Goal: Task Accomplishment & Management: Use online tool/utility

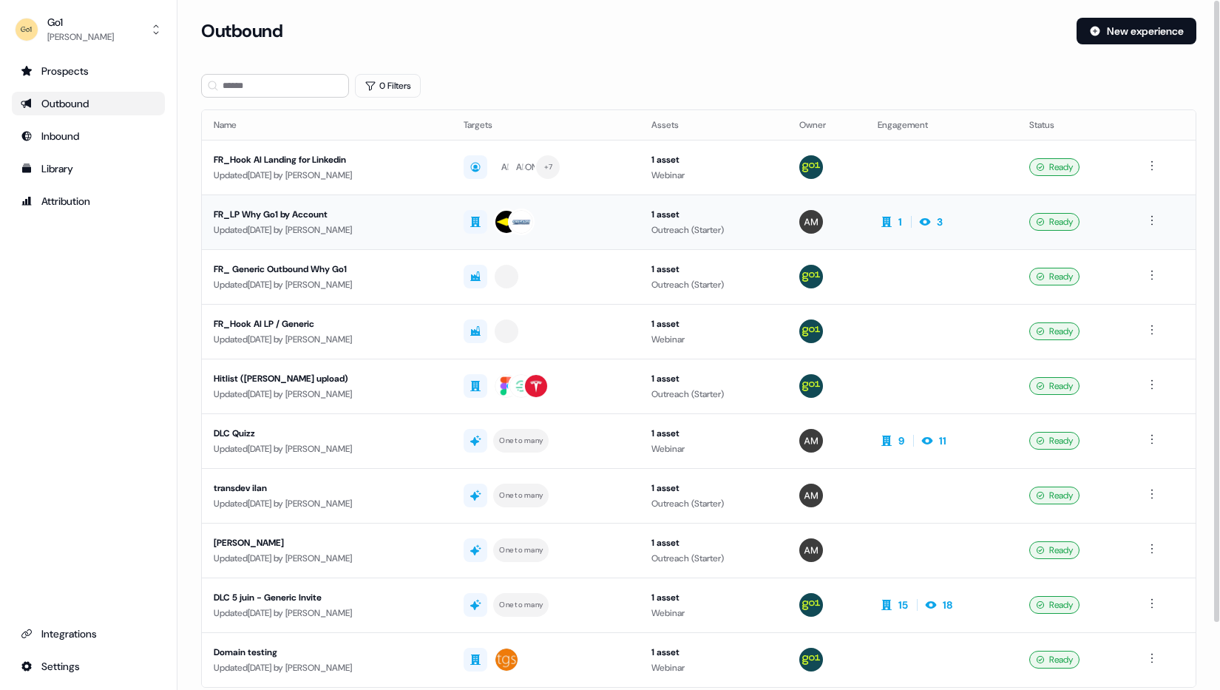
click at [279, 214] on div "FR_LP Why Go1 by Account" at bounding box center [327, 214] width 226 height 15
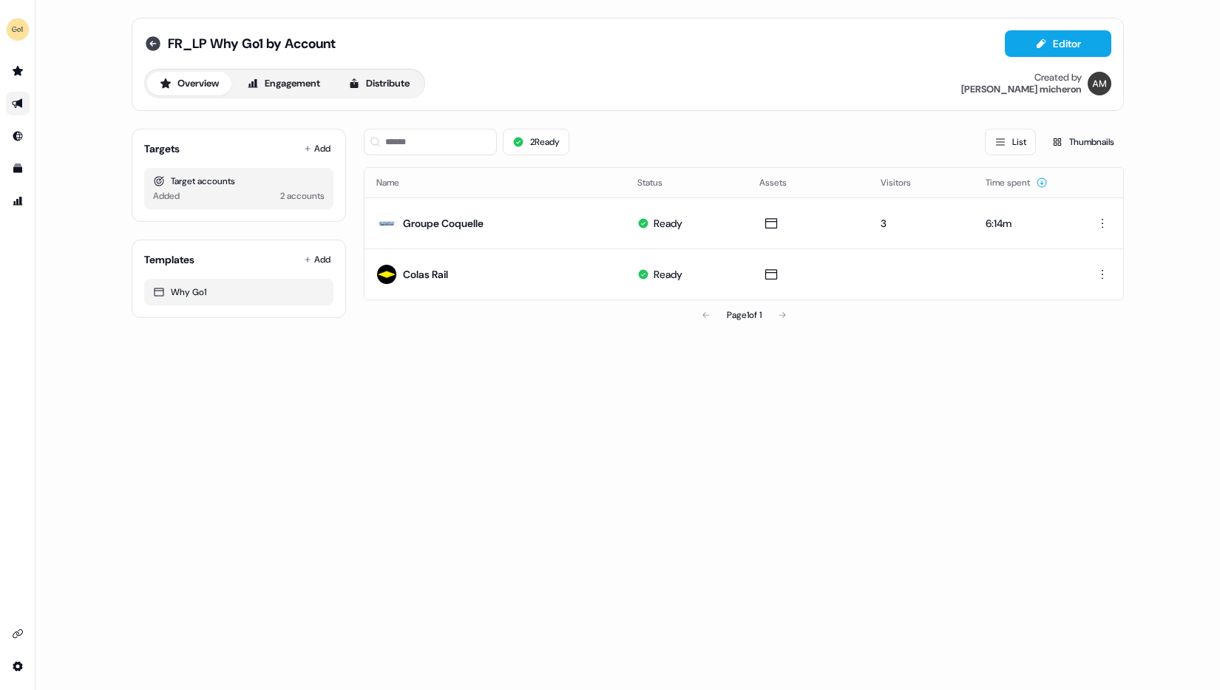
click at [152, 40] on icon at bounding box center [153, 43] width 15 height 15
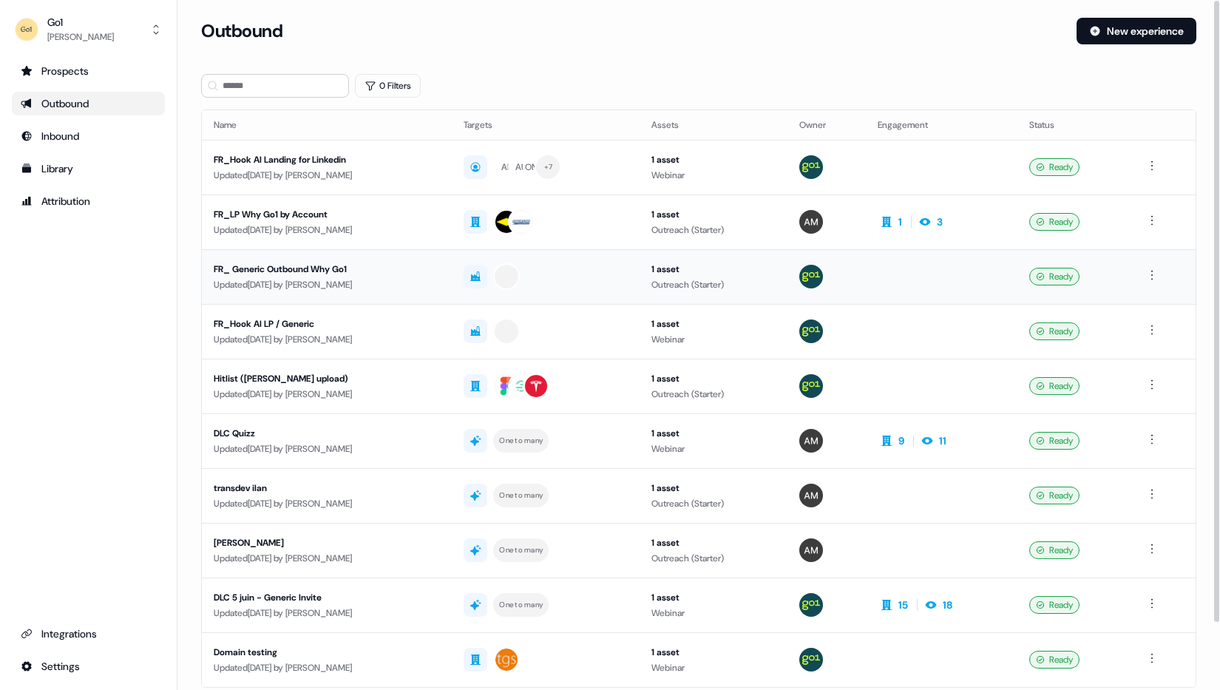
click at [327, 271] on div "FR_ Generic Outbound Why Go1" at bounding box center [327, 269] width 226 height 15
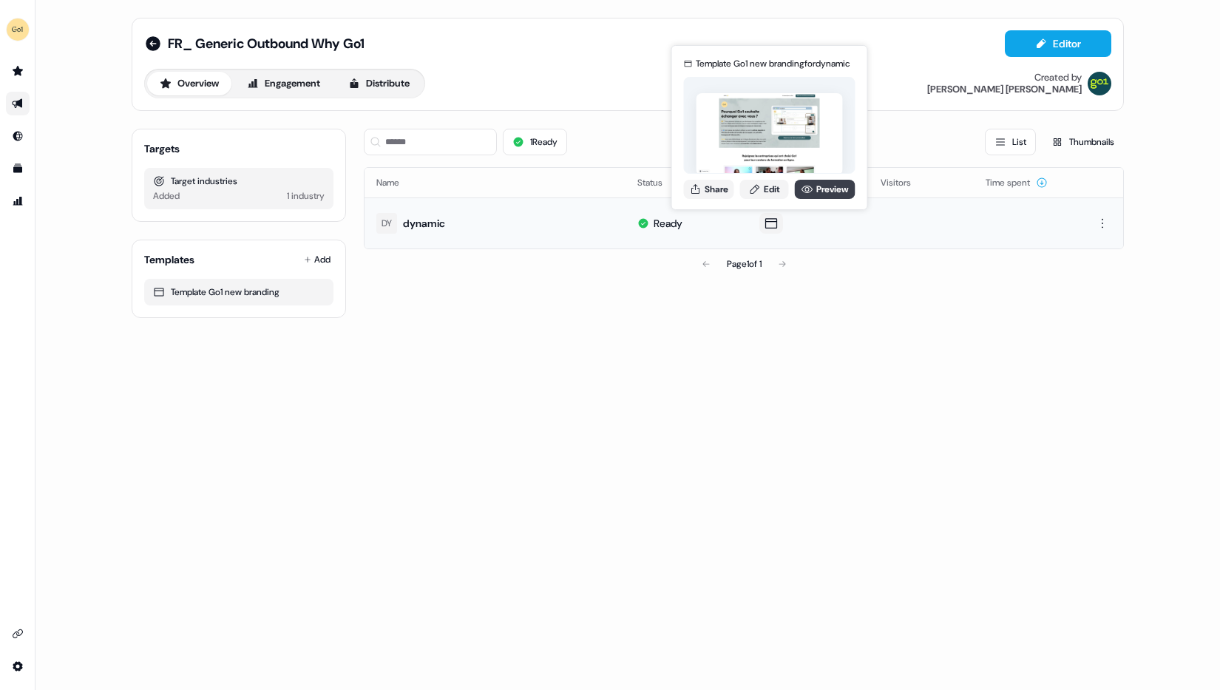
click at [813, 191] on link "Preview" at bounding box center [825, 189] width 61 height 19
click at [716, 191] on button "Share" at bounding box center [709, 189] width 50 height 19
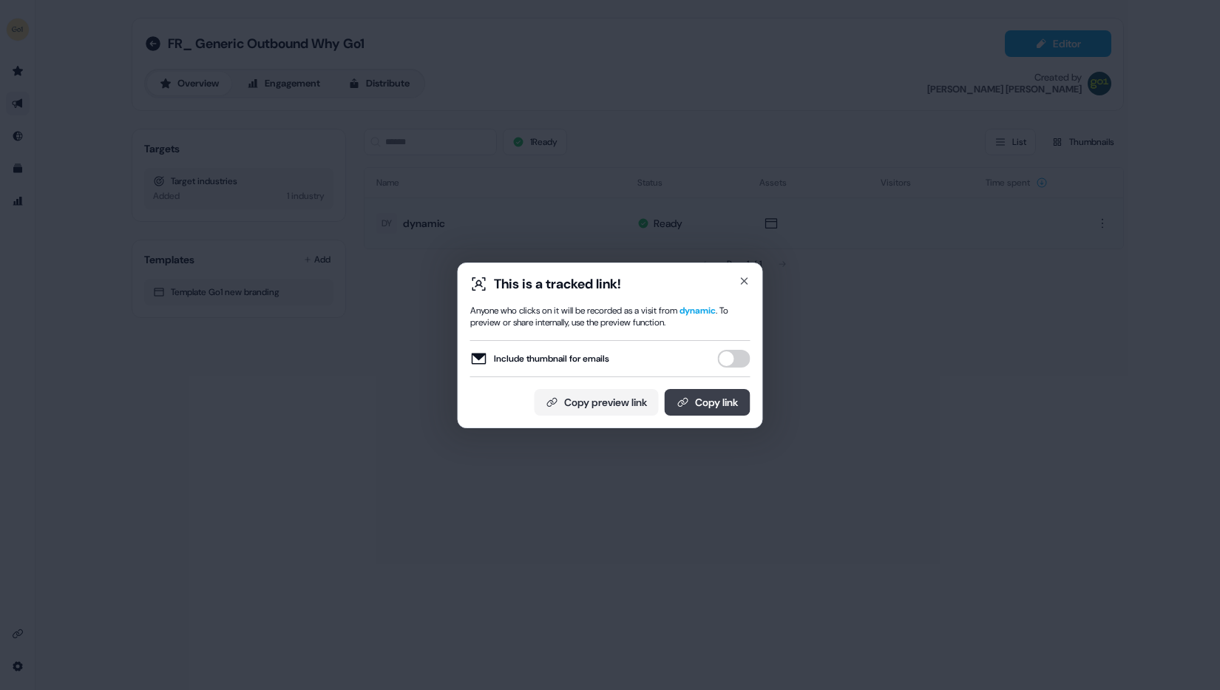
click at [713, 404] on button "Copy link" at bounding box center [708, 402] width 86 height 27
click at [749, 269] on div "This is a tracked link! Anyone who clicks on it will be recorded as a visit fro…" at bounding box center [610, 345] width 305 height 166
click at [746, 277] on icon "button" at bounding box center [745, 281] width 12 height 12
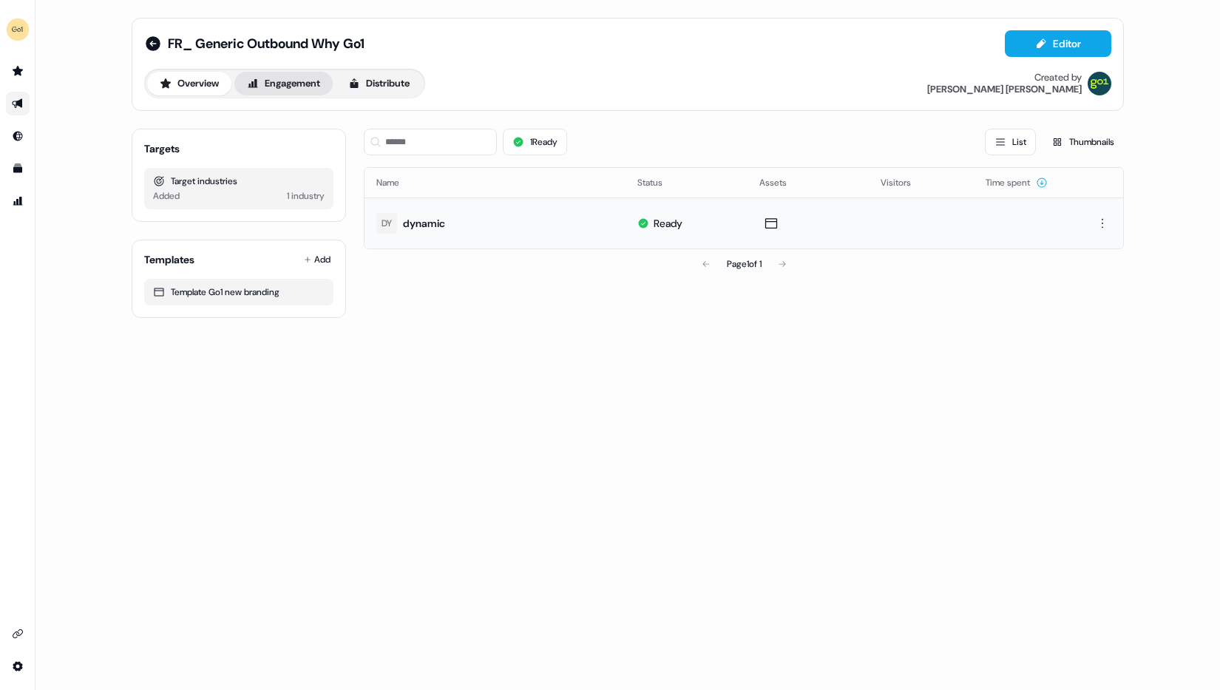
click at [289, 88] on button "Engagement" at bounding box center [283, 84] width 98 height 24
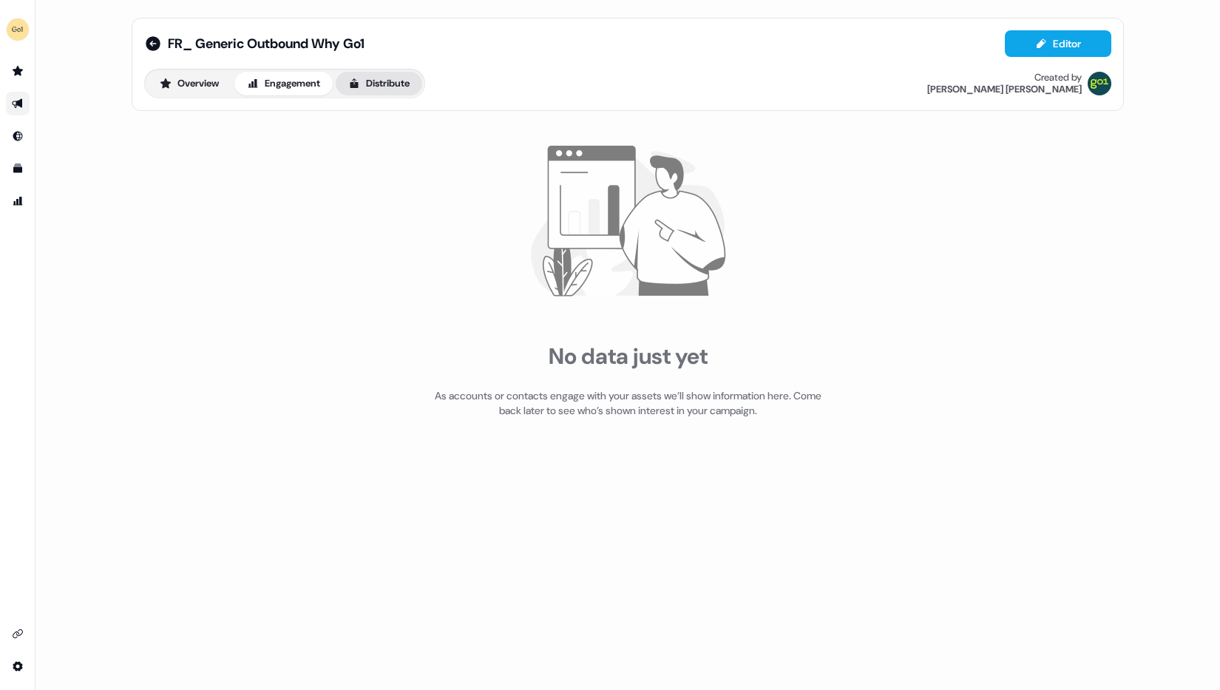
click at [381, 92] on button "Distribute" at bounding box center [379, 84] width 87 height 24
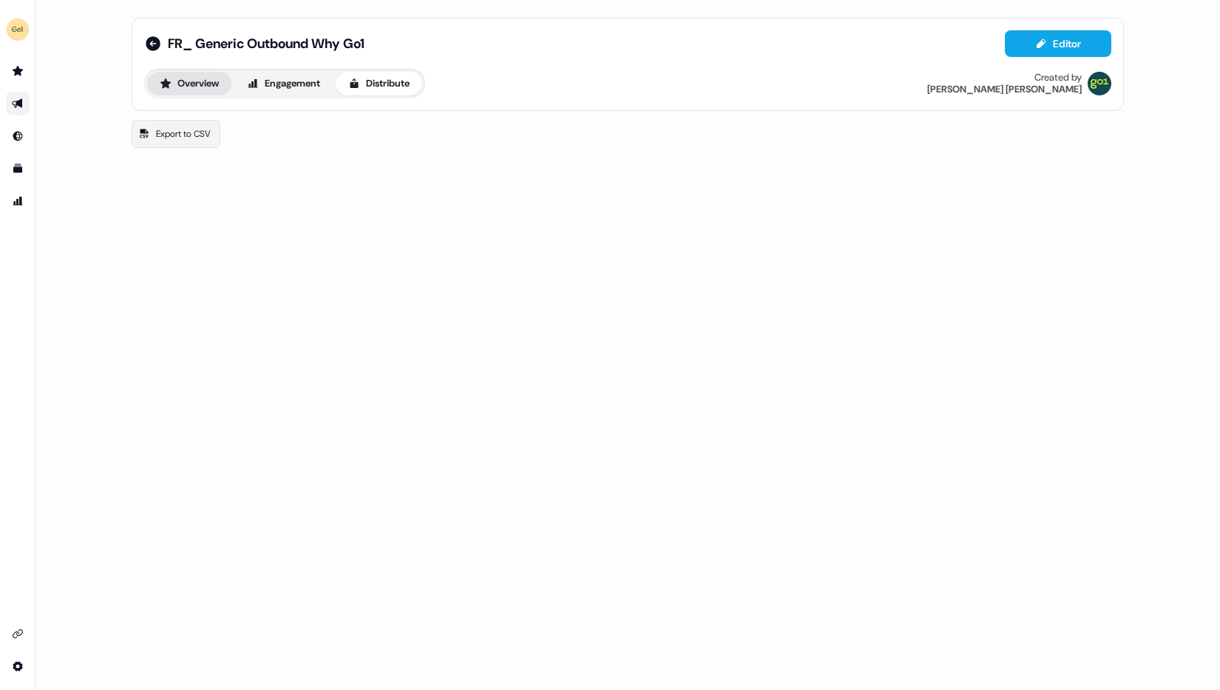
click at [177, 79] on button "Overview" at bounding box center [189, 84] width 84 height 24
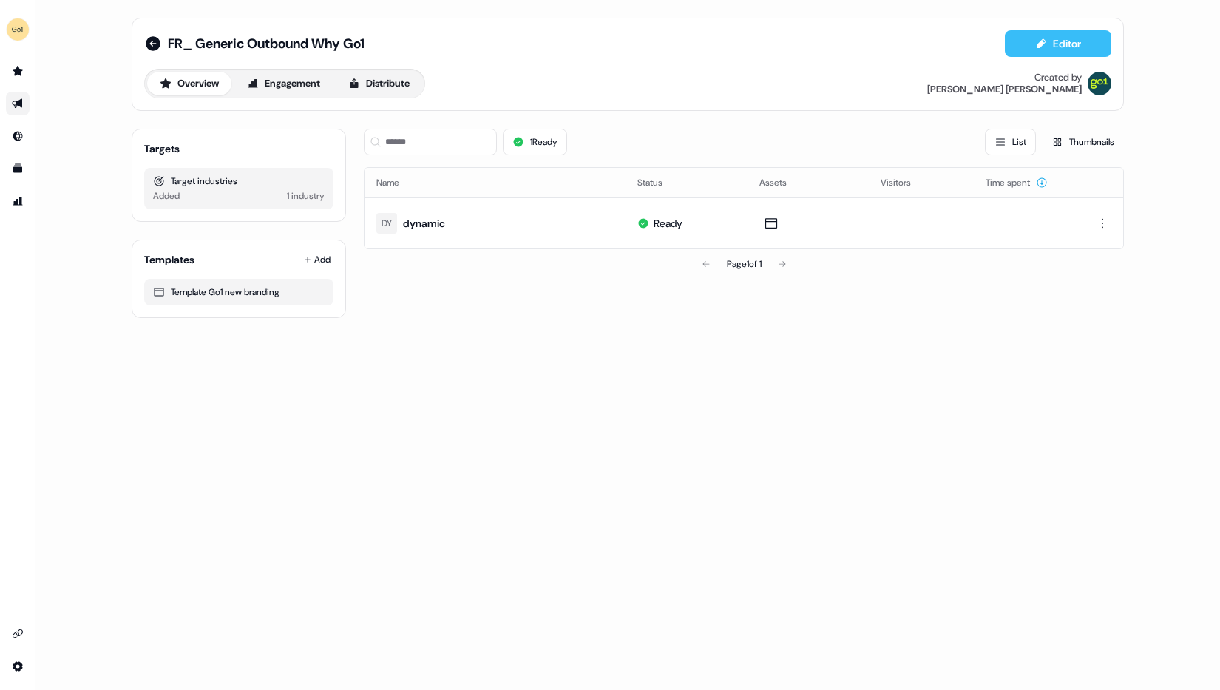
click at [1051, 41] on button "Editor" at bounding box center [1058, 43] width 106 height 27
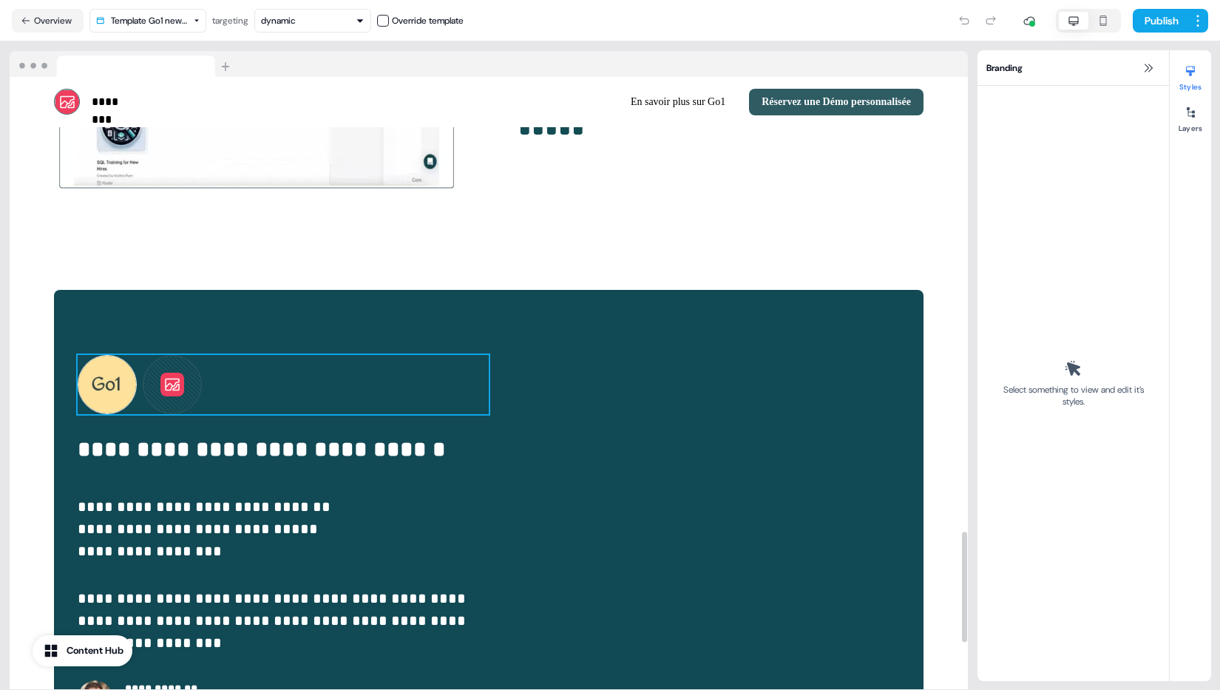
scroll to position [2364, 0]
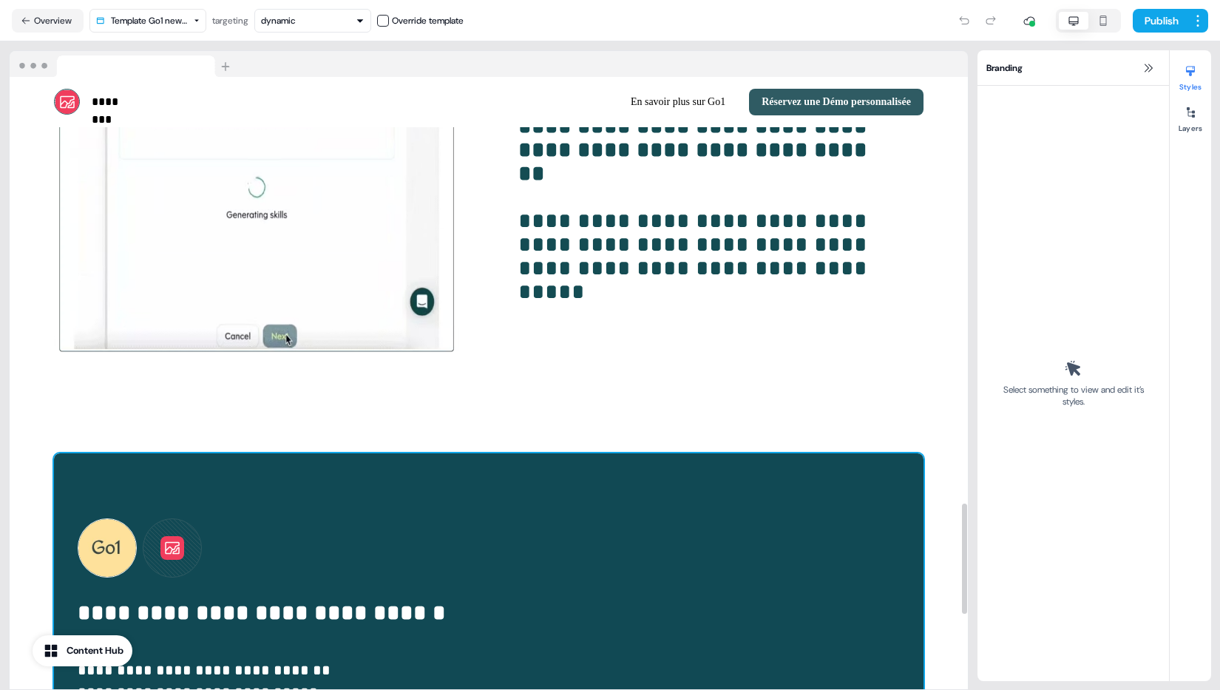
click at [160, 453] on div "**********" at bounding box center [489, 698] width 870 height 491
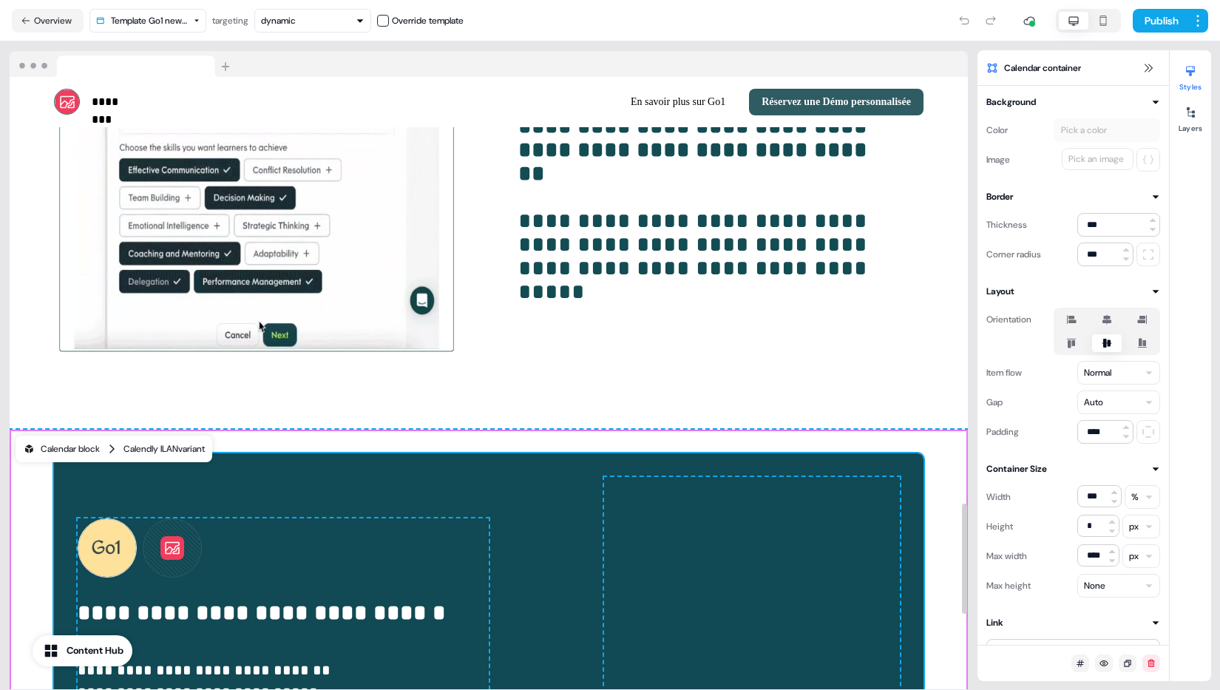
click at [183, 441] on div "Calendly ILAN variant" at bounding box center [163, 448] width 81 height 15
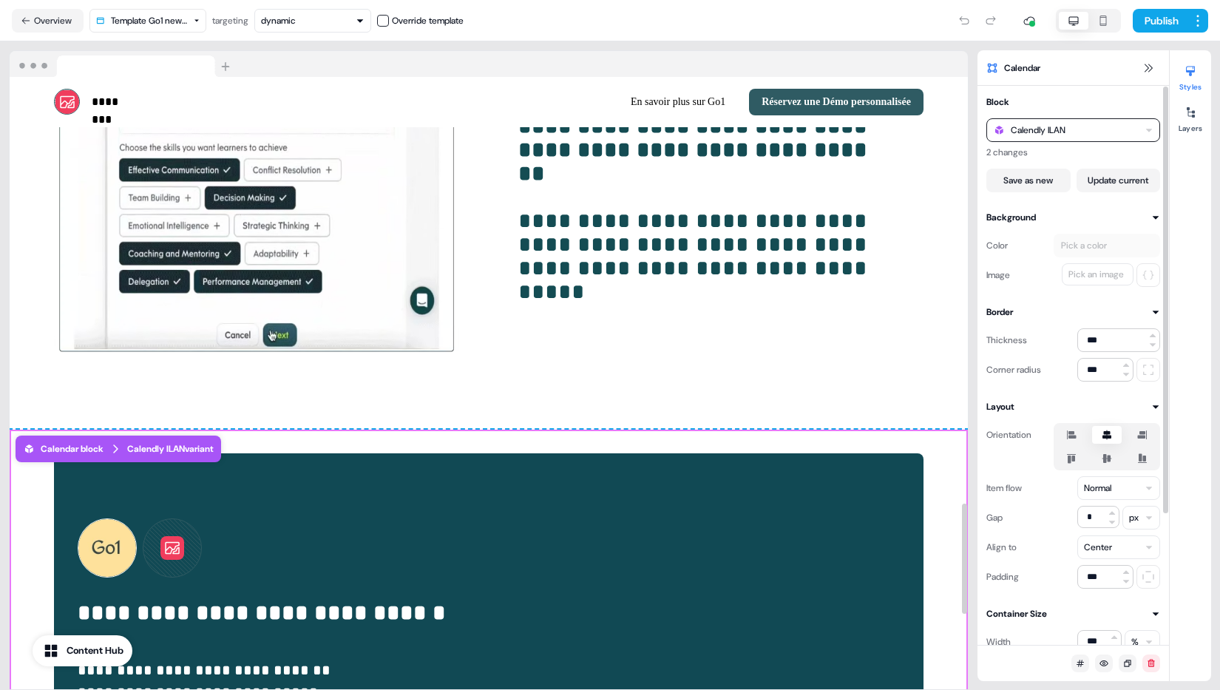
click at [1146, 130] on icon "button" at bounding box center [1149, 130] width 9 height 9
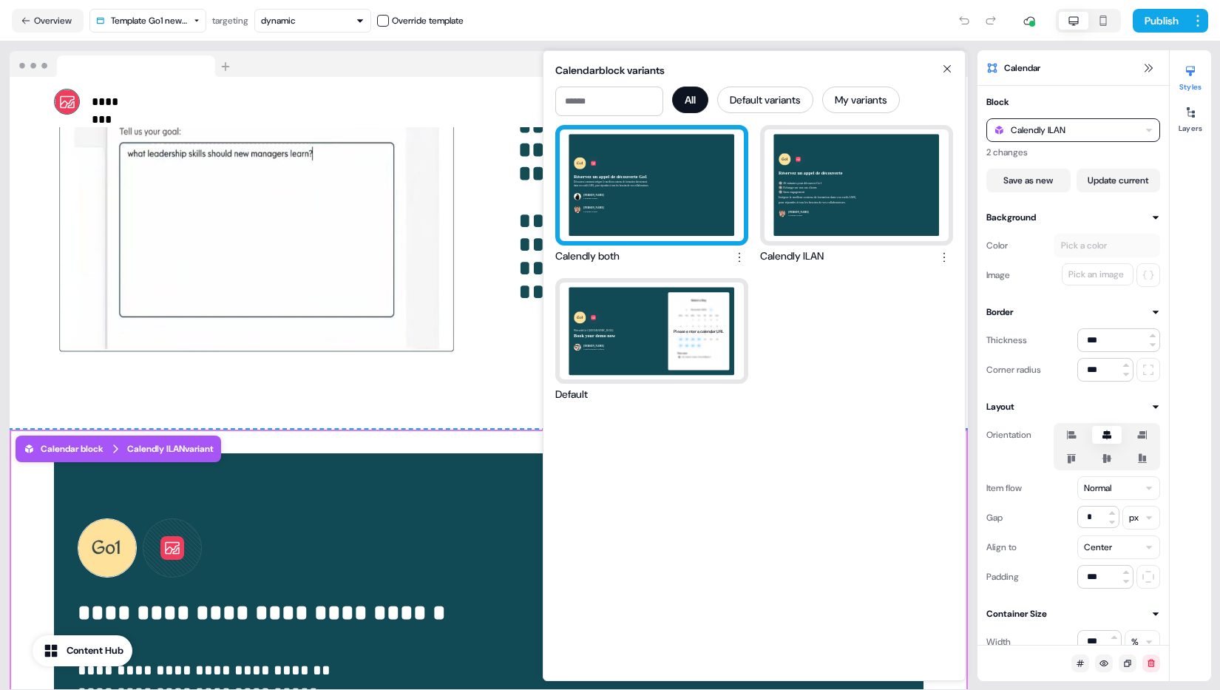
click at [671, 206] on div "Réservez un [PERSON_NAME] de découverte Go1 Découvrez comment intégrer le meill…" at bounding box center [652, 185] width 184 height 112
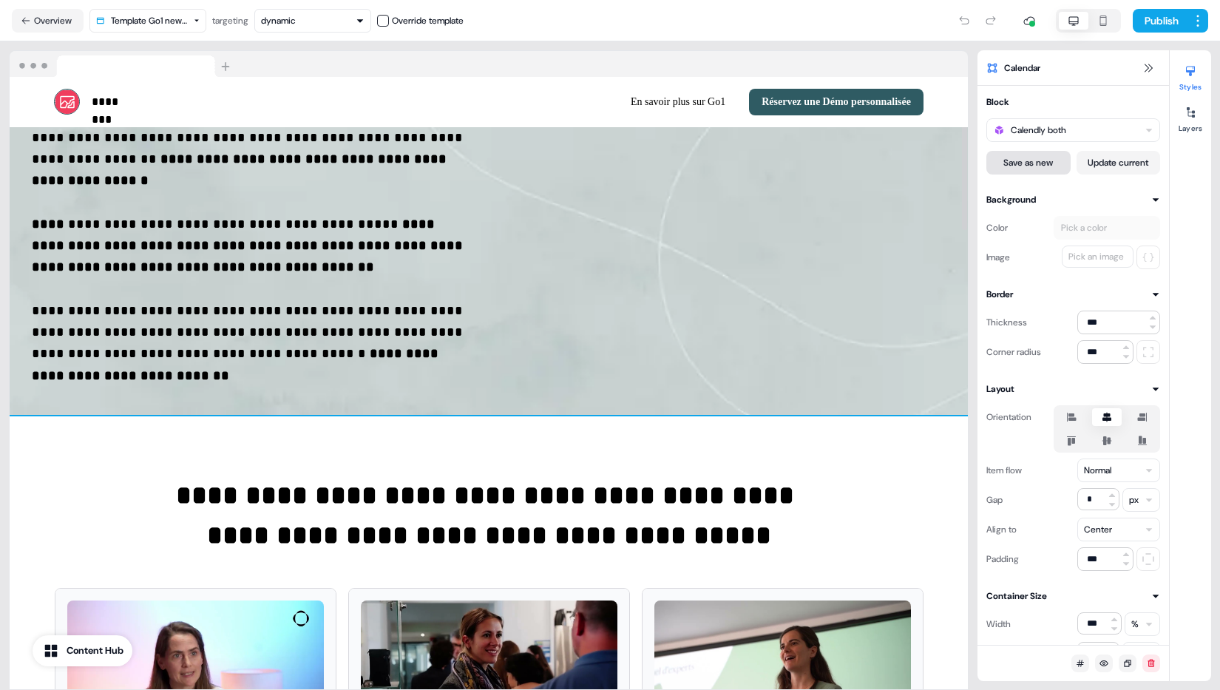
scroll to position [234, 0]
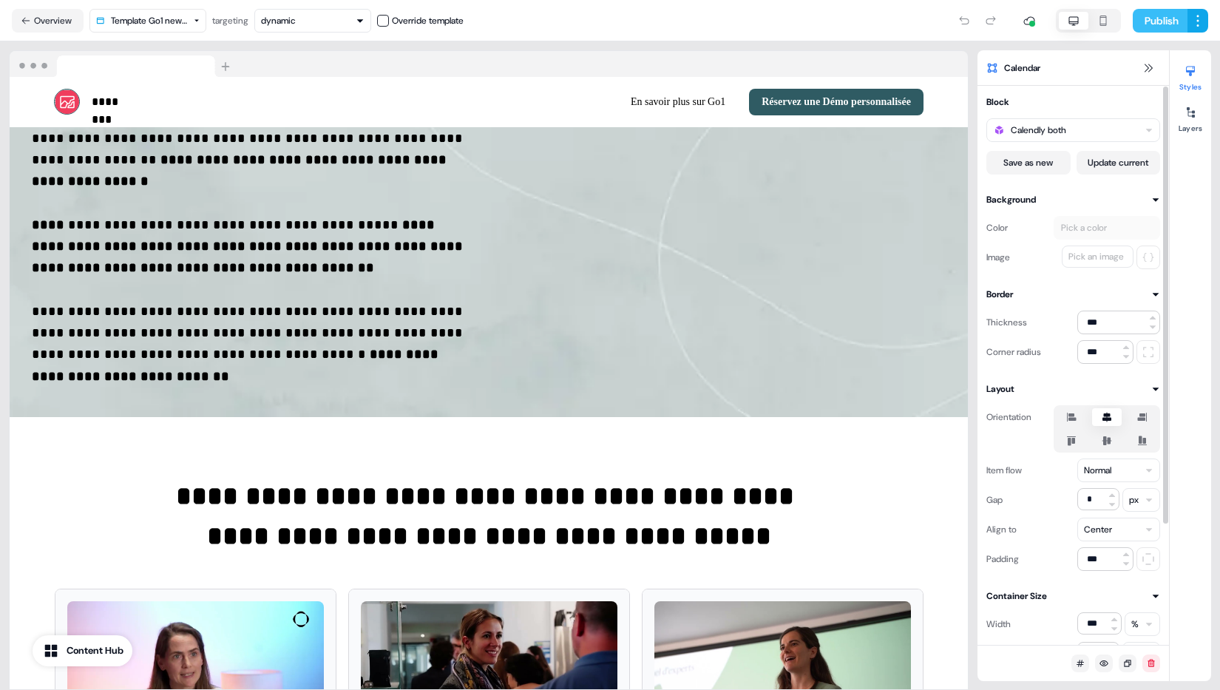
click at [1158, 22] on button "Publish" at bounding box center [1160, 21] width 55 height 24
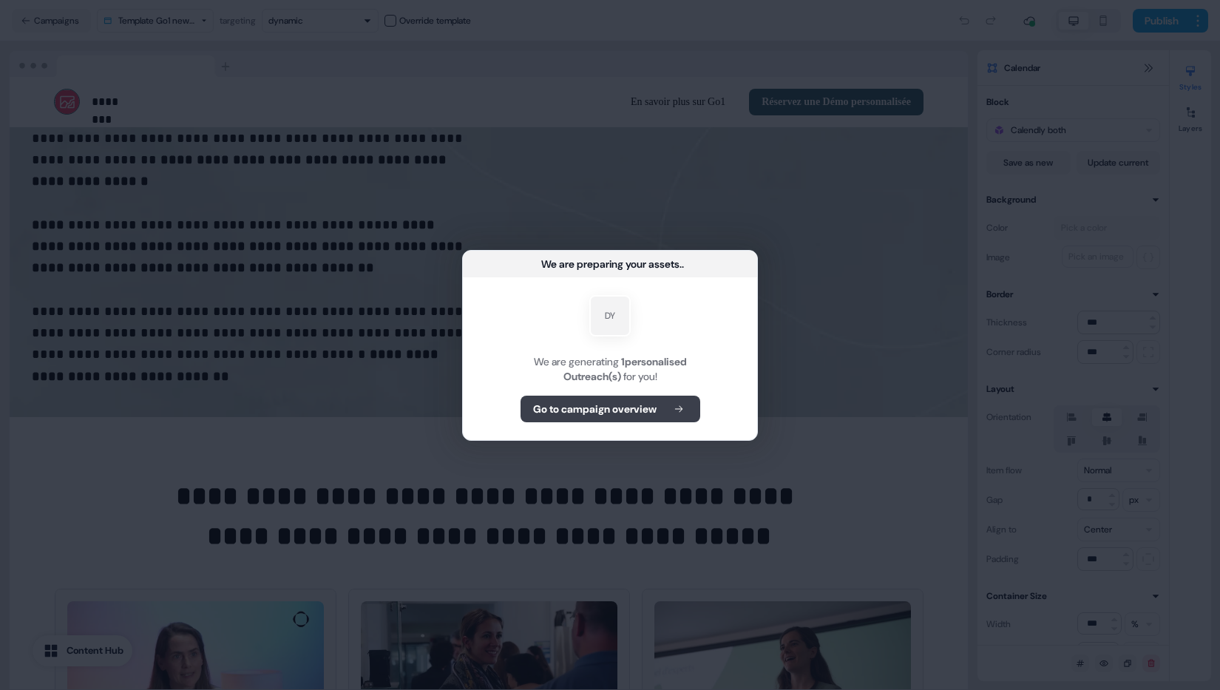
click at [631, 405] on b "Go to campaign overview" at bounding box center [594, 409] width 123 height 15
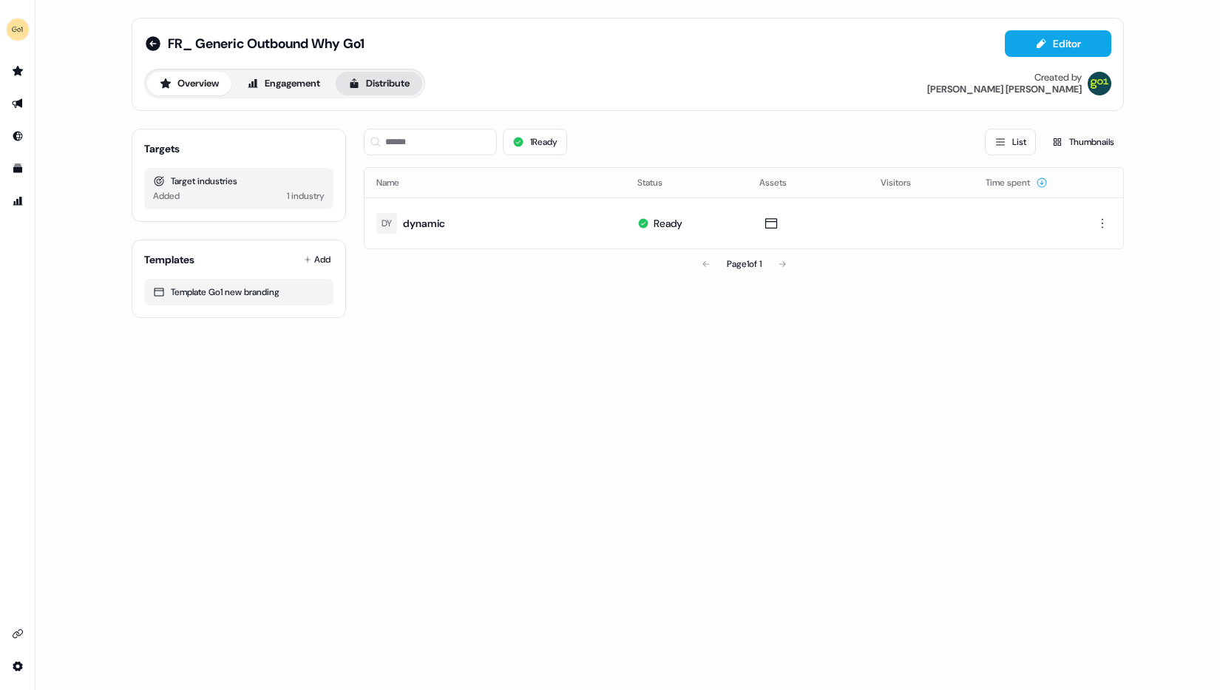
click at [376, 78] on button "Distribute" at bounding box center [379, 84] width 87 height 24
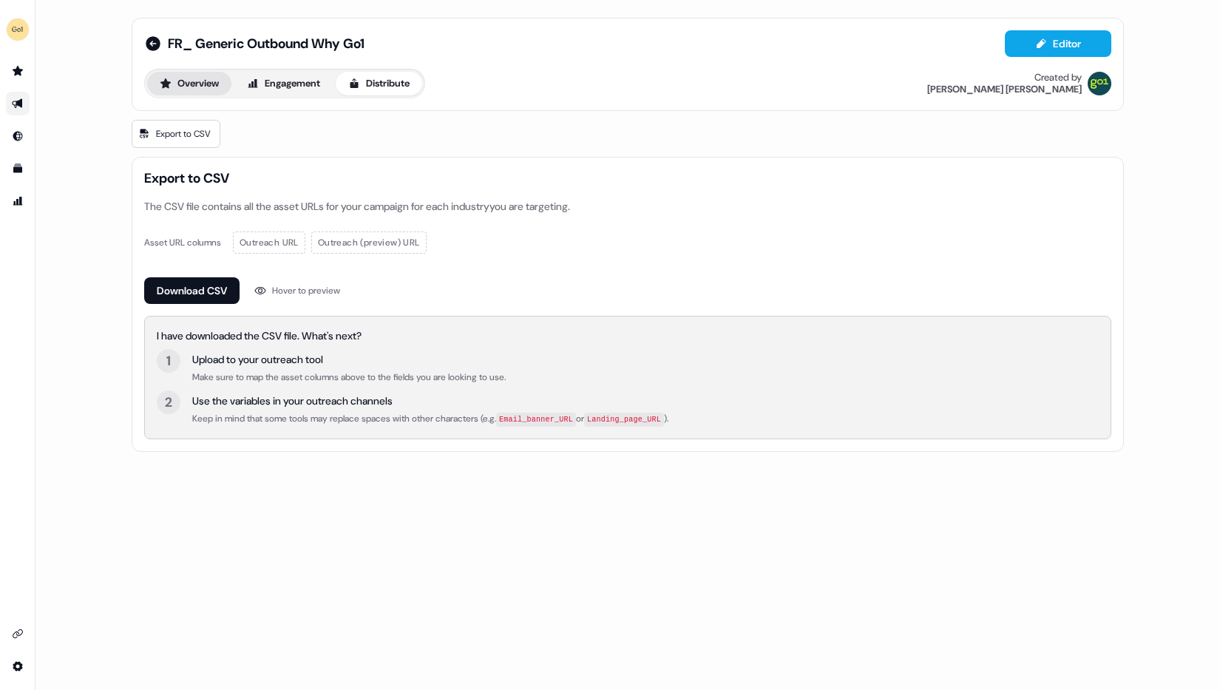
click at [194, 92] on button "Overview" at bounding box center [189, 84] width 84 height 24
